Goal: Navigation & Orientation: Find specific page/section

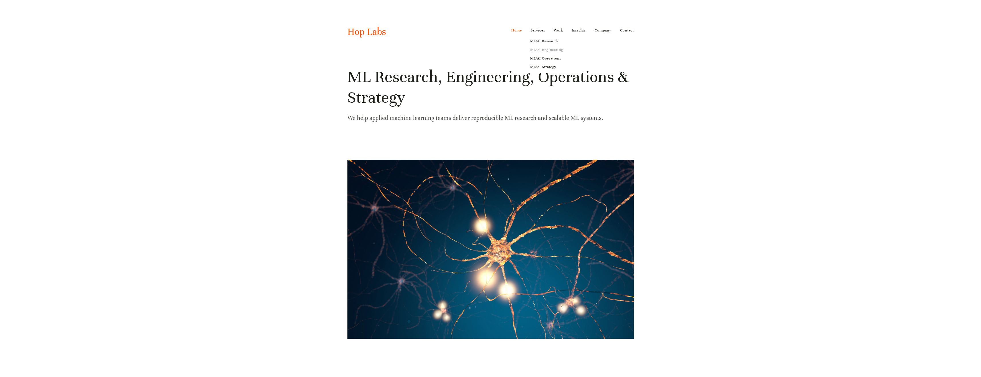
click at [549, 52] on link "ML/AI Engineering" at bounding box center [546, 50] width 41 height 9
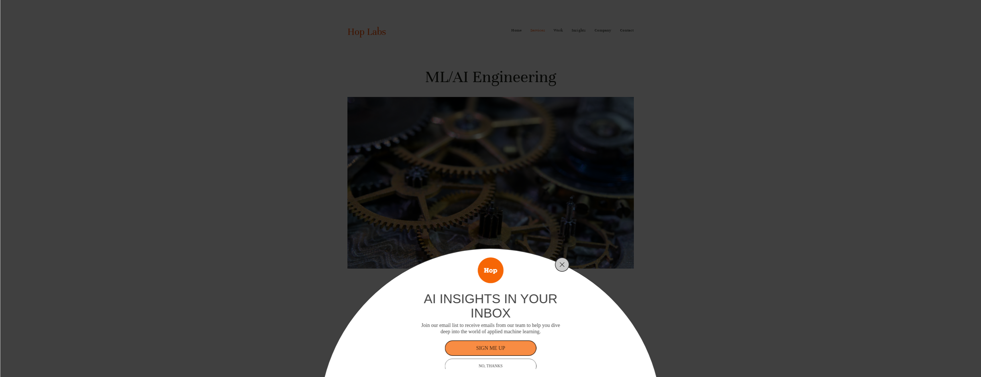
click at [301, 117] on div "ai insights in your inbox Join our email list to receive emails from our team t…" at bounding box center [490, 188] width 981 height 377
click at [564, 263] on icon "Close" at bounding box center [561, 264] width 5 height 5
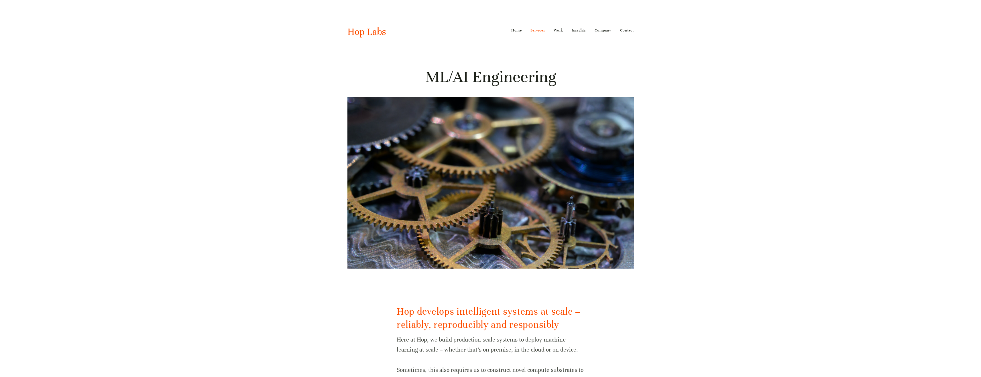
click at [512, 30] on link "Home" at bounding box center [516, 30] width 11 height 9
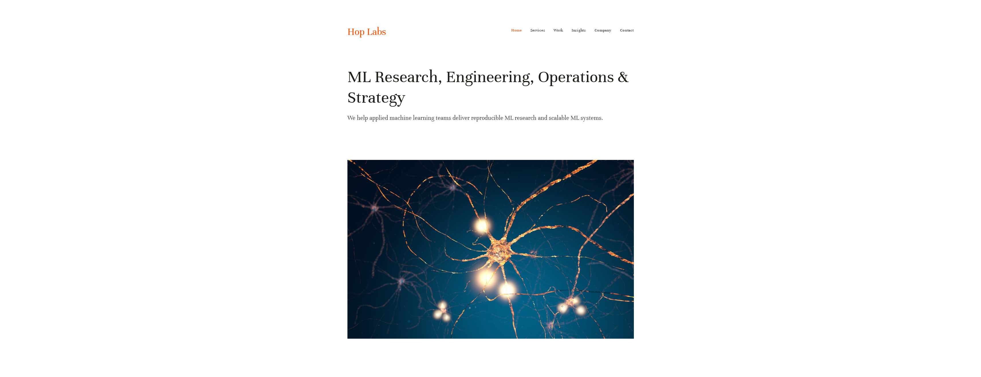
click at [512, 32] on link "Home" at bounding box center [516, 30] width 11 height 9
